Goal: Information Seeking & Learning: Learn about a topic

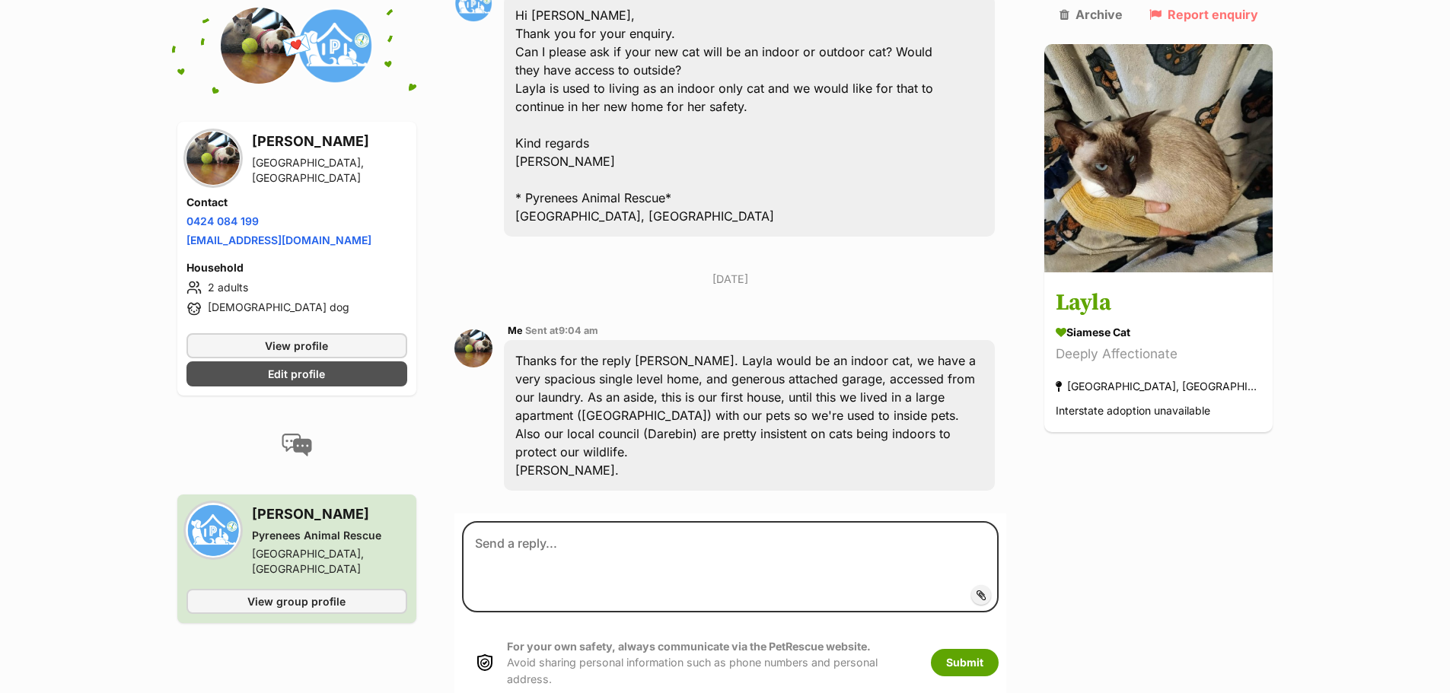
scroll to position [964, 0]
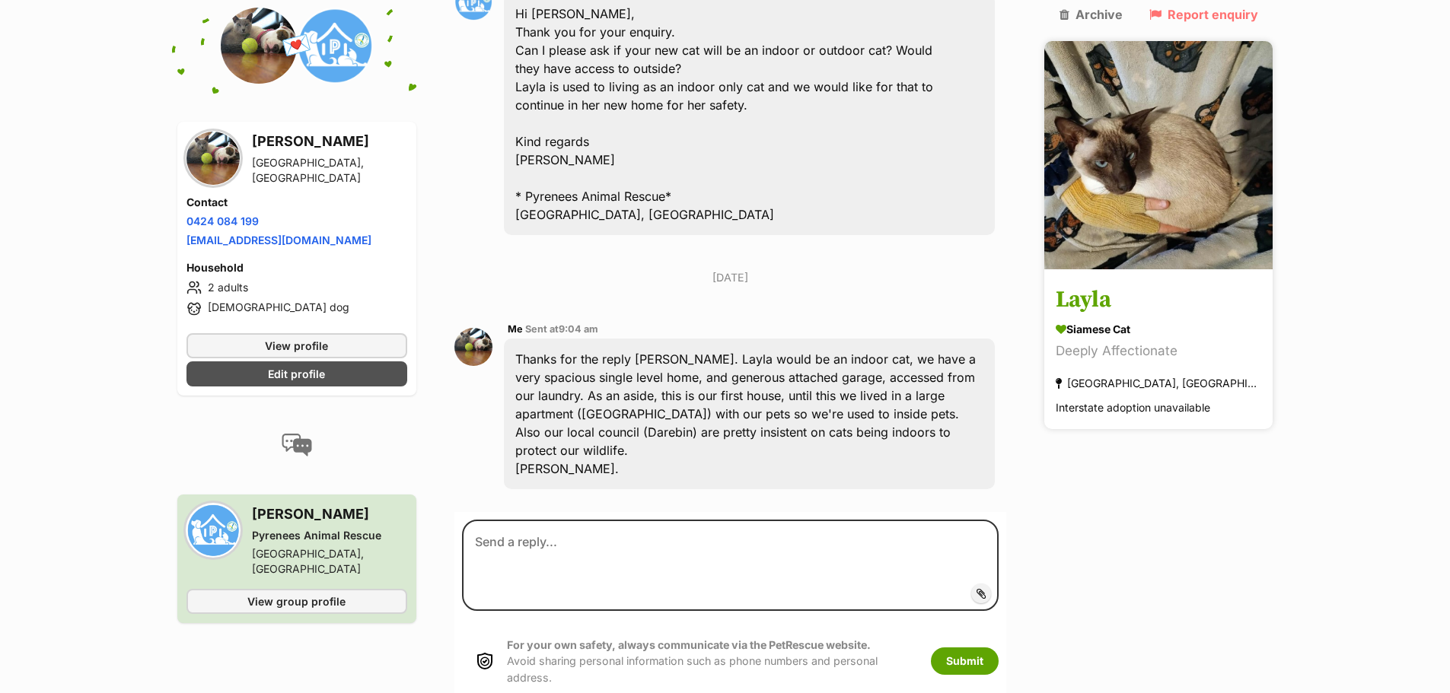
click at [1120, 137] on img at bounding box center [1158, 155] width 228 height 228
